Goal: Task Accomplishment & Management: Manage account settings

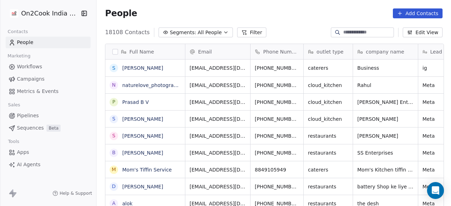
scroll to position [2, 0]
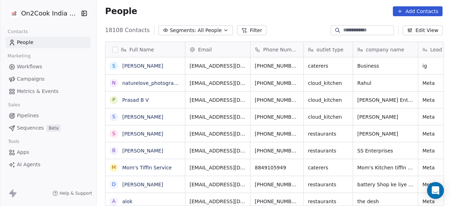
click at [180, 30] on span "Segments:" at bounding box center [183, 30] width 26 height 7
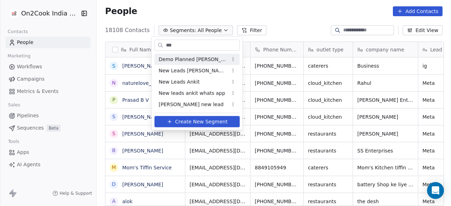
type input "***"
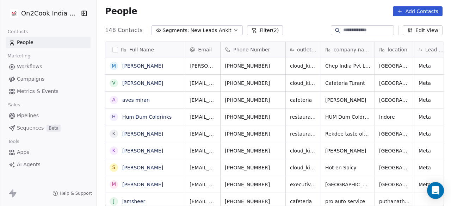
scroll to position [176, 350]
click at [151, 25] on button "Segments: New Leads Ankit" at bounding box center [196, 30] width 91 height 10
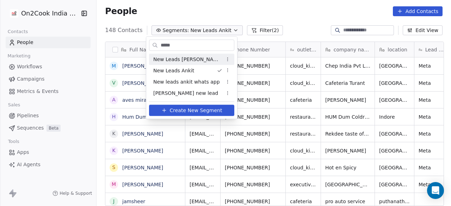
type input "***"
click at [214, 7] on html "On2Cook India Pvt. Ltd. Contacts People Marketing Workflows Campaigns Metrics &…" at bounding box center [225, 103] width 451 height 206
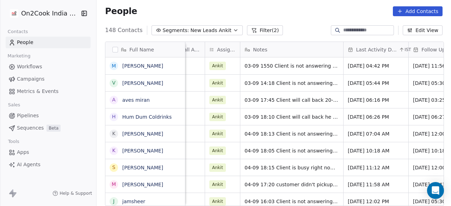
scroll to position [0, 24]
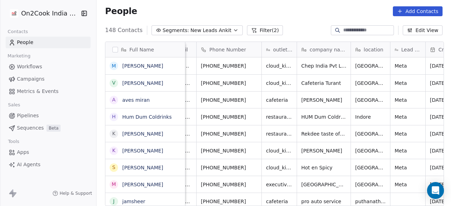
click at [254, 33] on button "Filter (2)" at bounding box center [265, 30] width 36 height 10
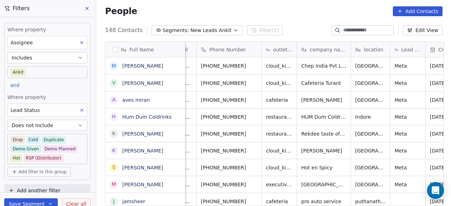
click at [301, 25] on div "148 Contacts Segments: New Leads Ankit Filter (2) Edit View" at bounding box center [273, 30] width 354 height 11
click at [296, 12] on div "People Add Contacts" at bounding box center [273, 11] width 337 height 10
click at [288, 17] on div "People Add Contacts" at bounding box center [273, 11] width 354 height 27
click at [158, 8] on div "People Add Contacts" at bounding box center [273, 11] width 337 height 10
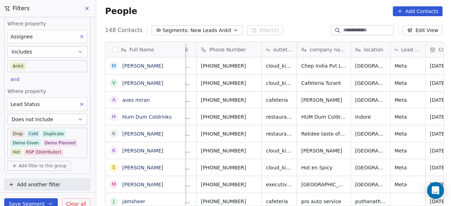
click at [310, 19] on div "People Add Contacts" at bounding box center [273, 11] width 354 height 27
click at [255, 67] on button "grid" at bounding box center [255, 65] width 8 height 8
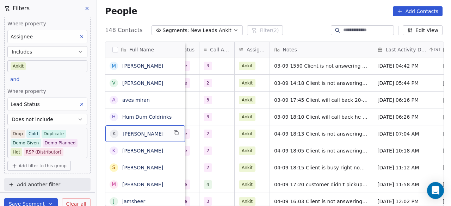
scroll to position [0, 0]
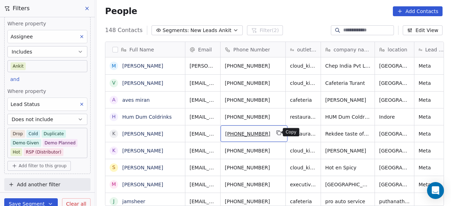
click at [276, 135] on button "grid" at bounding box center [279, 132] width 8 height 8
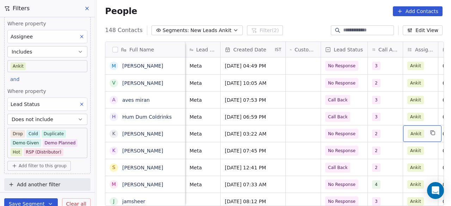
scroll to position [0, 332]
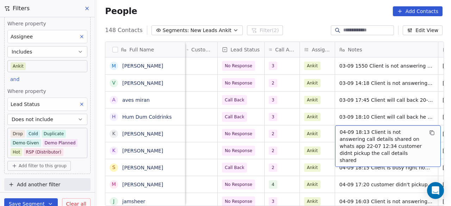
click at [353, 136] on span "04-09 18:13 Client is not answering call details shared on whats app 22-07 12:3…" at bounding box center [381, 145] width 84 height 35
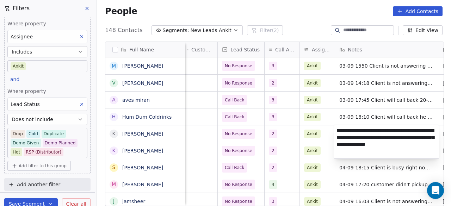
click at [336, 131] on textarea "**********" at bounding box center [386, 141] width 105 height 33
type textarea "**********"
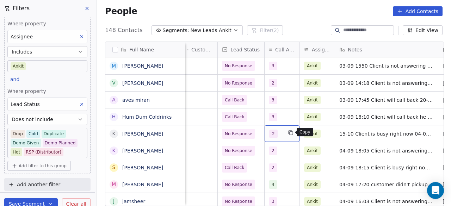
click at [286, 136] on button "grid" at bounding box center [290, 132] width 8 height 8
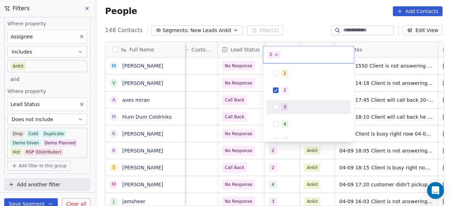
click at [290, 102] on div "3" at bounding box center [309, 106] width 80 height 11
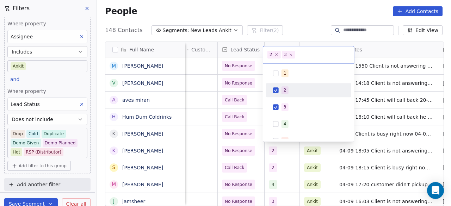
click at [290, 88] on div "2" at bounding box center [312, 90] width 63 height 8
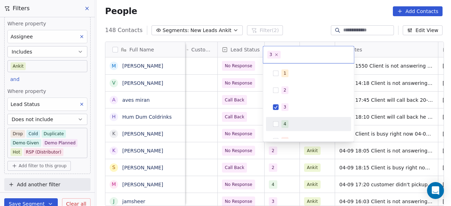
click at [197, 136] on html "On2Cook India Pvt. Ltd. Contacts People Marketing Workflows Campaigns Metrics &…" at bounding box center [225, 103] width 451 height 206
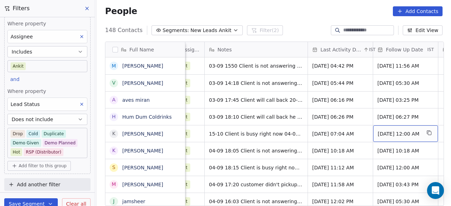
scroll to position [0, 514]
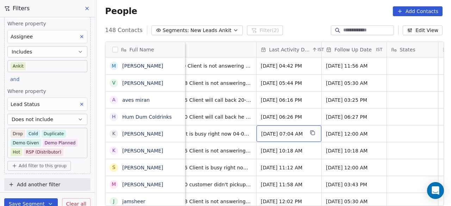
click at [304, 140] on div "[DATE] 07:04 AM" at bounding box center [288, 133] width 65 height 17
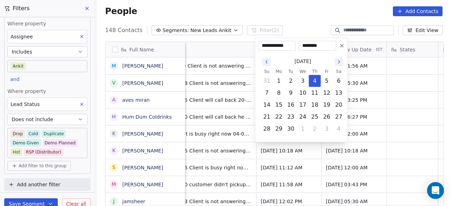
click at [338, 62] on icon "Go to the Next Month" at bounding box center [339, 62] width 6 height 6
click at [302, 105] on button "15" at bounding box center [302, 104] width 11 height 11
type input "**********"
click at [311, 147] on html "On2Cook India Pvt. Ltd. Contacts People Marketing Workflows Campaigns Metrics &…" at bounding box center [225, 103] width 451 height 206
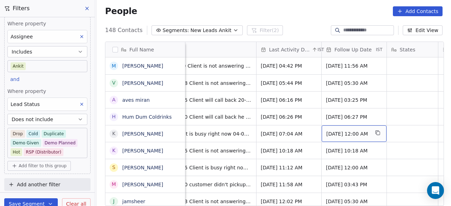
click at [335, 137] on div "[DATE] 12:00 AM" at bounding box center [353, 133] width 65 height 17
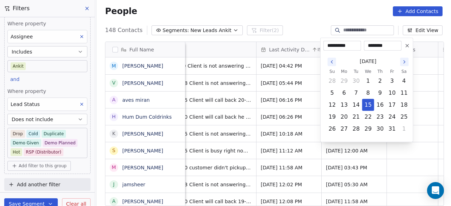
click at [348, 116] on td "20" at bounding box center [344, 117] width 12 height 12
click at [233, 129] on html "On2Cook India Pvt. Ltd. Contacts People Marketing Workflows Campaigns Metrics &…" at bounding box center [225, 103] width 451 height 206
click at [421, 97] on html "On2Cook India Pvt. Ltd. Contacts People Marketing Workflows Campaigns Metrics &…" at bounding box center [225, 103] width 451 height 206
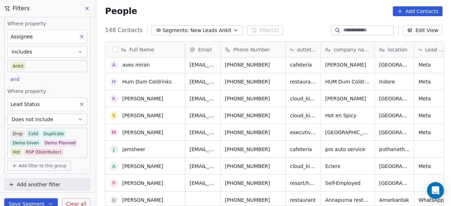
scroll to position [0, 0]
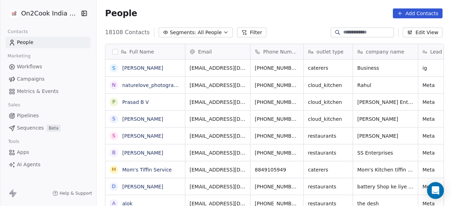
scroll to position [6, 6]
